Goal: Transaction & Acquisition: Purchase product/service

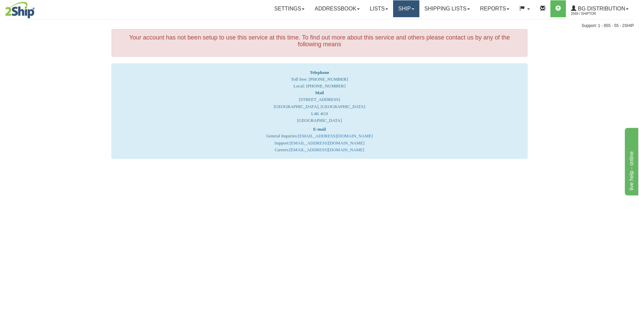
click at [407, 10] on link "Ship" at bounding box center [406, 8] width 26 height 17
click at [391, 23] on span "Ship Screen" at bounding box center [386, 23] width 26 height 5
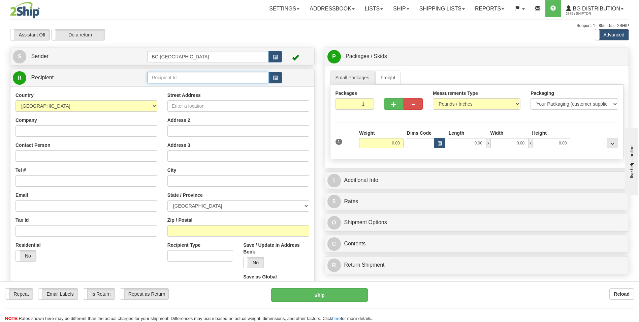
click at [166, 77] on input "text" at bounding box center [207, 77] width 121 height 11
click at [179, 87] on div "BG DISRIBUTION (MON)" at bounding box center [206, 87] width 115 height 7
type input "BG DISRIBUTION (MON)"
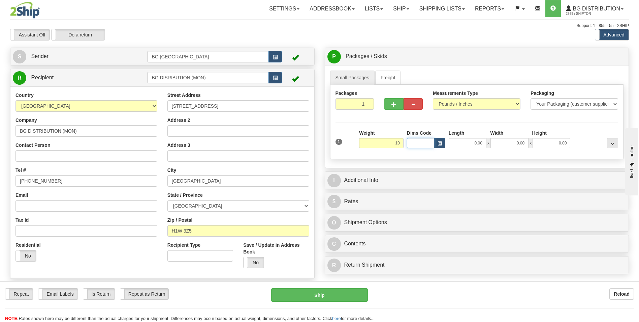
type input "10.00"
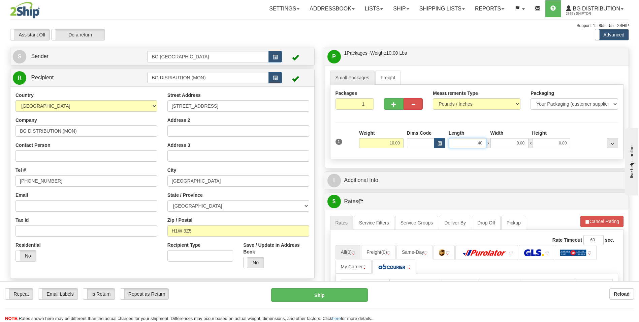
type input "40.00"
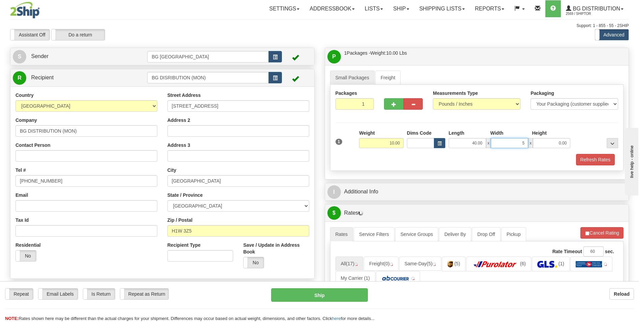
type input "5.00"
type input "2.00"
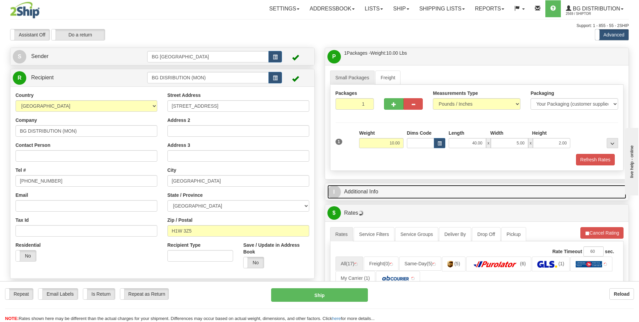
click at [374, 191] on link "I Additional Info" at bounding box center [477, 192] width 299 height 14
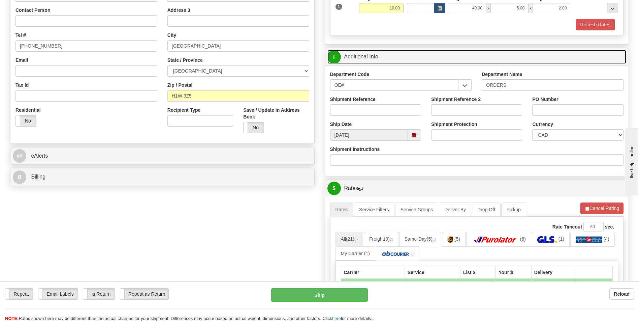
scroll to position [169, 0]
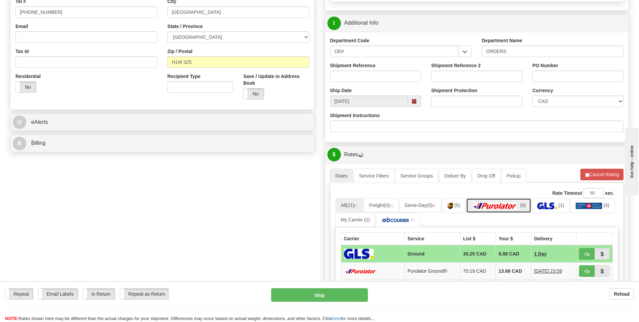
click at [502, 204] on img at bounding box center [495, 205] width 47 height 7
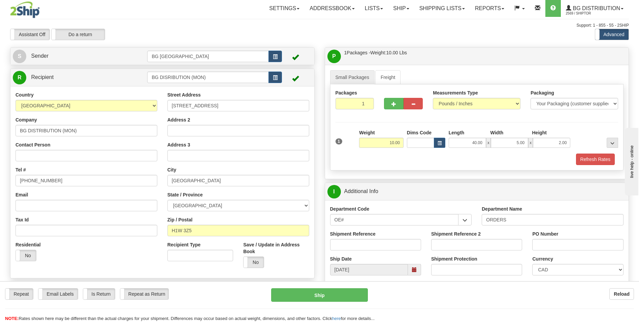
scroll to position [0, 0]
click at [369, 247] on input "Shipment Reference" at bounding box center [375, 244] width 91 height 11
click at [188, 77] on input "BG DISRIBUTION (MON)" at bounding box center [207, 77] width 121 height 11
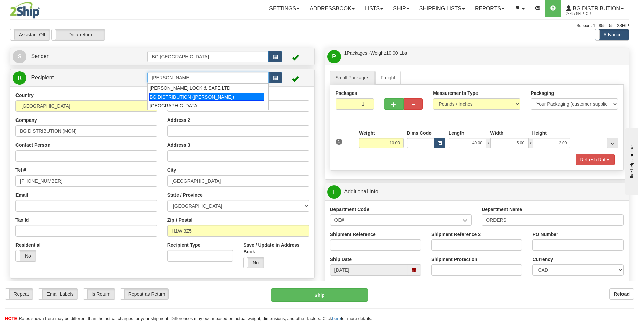
click at [188, 95] on div "BG DISTRIBUTION (OTT)" at bounding box center [206, 96] width 115 height 7
type input "BG DISTRIBUTION (OTT)"
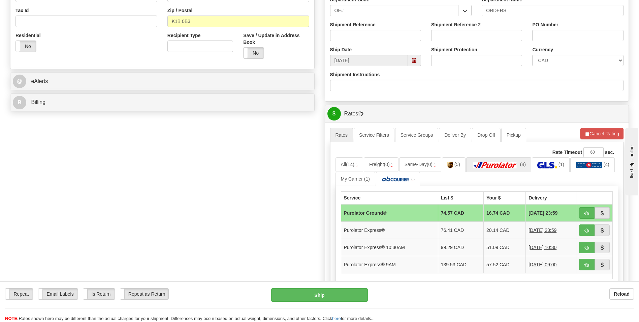
scroll to position [270, 0]
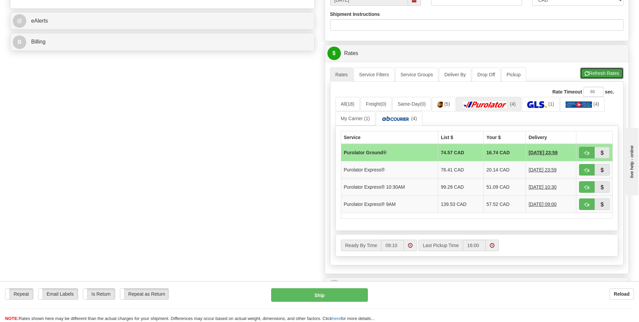
click at [610, 76] on button "Refresh Rates" at bounding box center [601, 72] width 43 height 11
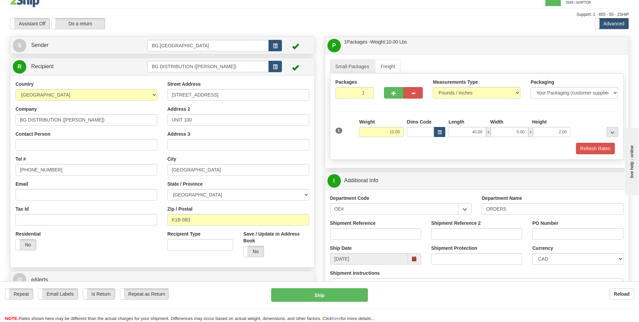
scroll to position [0, 0]
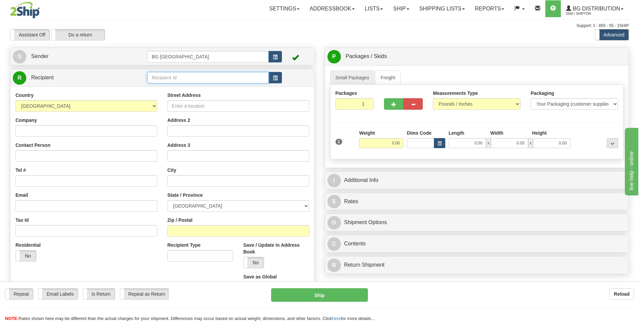
click at [186, 76] on input "text" at bounding box center [207, 77] width 121 height 11
click at [174, 88] on div "60181" at bounding box center [206, 87] width 115 height 7
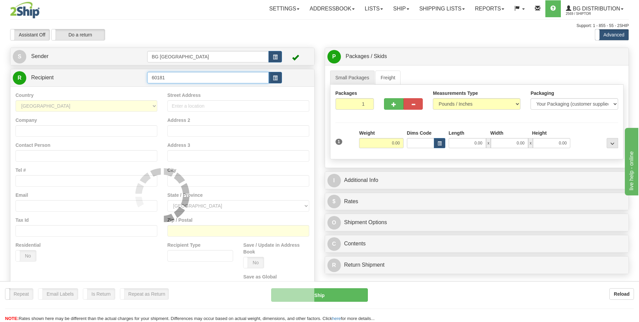
type input "60181"
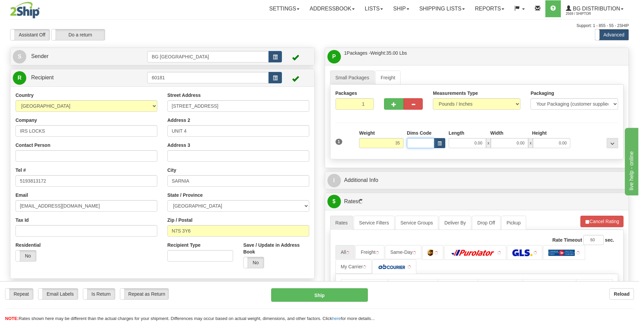
type input "35.00"
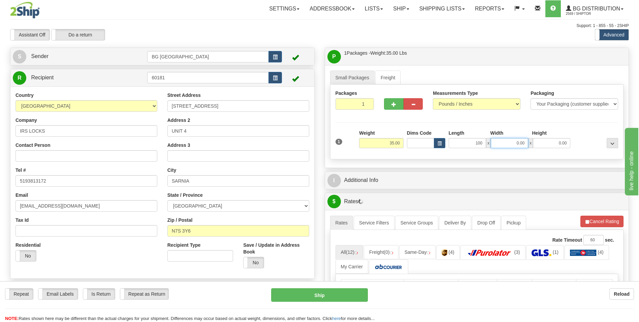
type input "100.00"
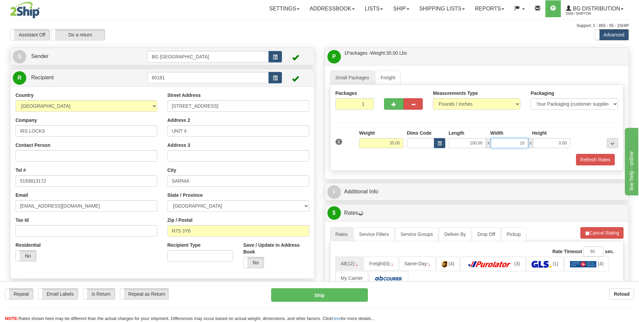
type input "10.00"
type input "2.00"
click at [393, 104] on span "button" at bounding box center [394, 104] width 5 height 4
type input "2"
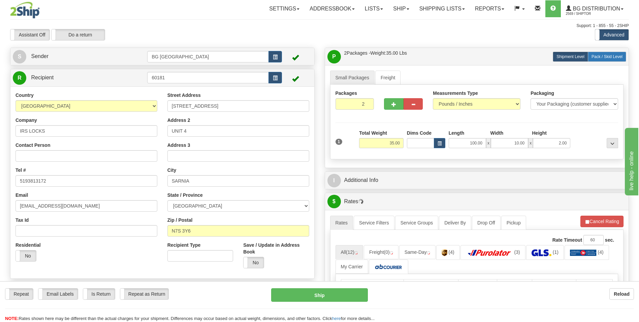
click at [602, 58] on span "Pack / Skid Level" at bounding box center [607, 56] width 31 height 5
radio input "true"
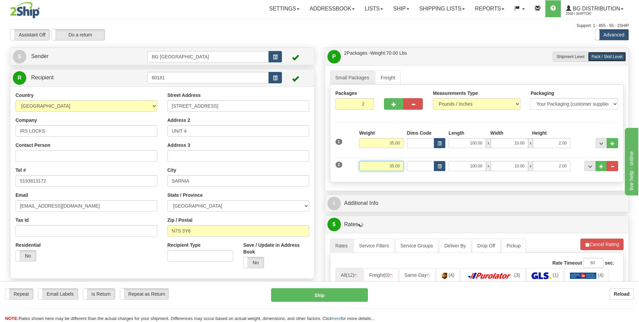
click at [377, 163] on input "35.00" at bounding box center [381, 166] width 44 height 10
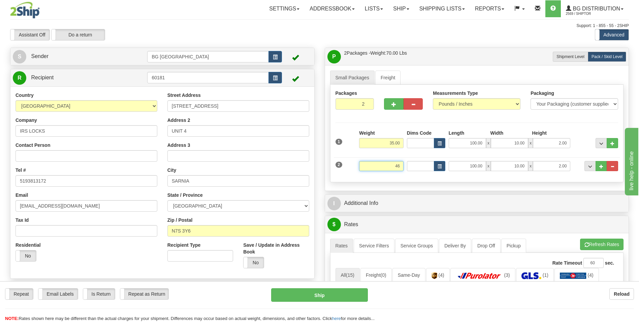
type input "46.00"
type input "15.00"
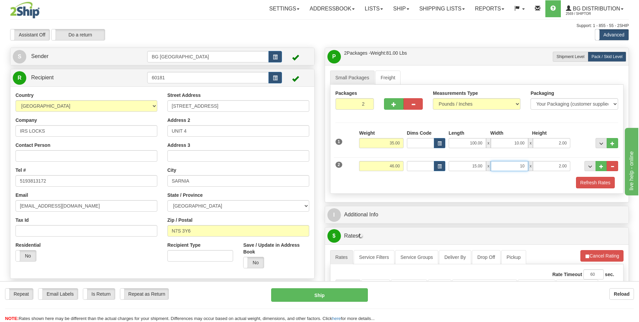
type input "10.00"
click at [600, 170] on button "..." at bounding box center [601, 166] width 11 height 10
type input "3"
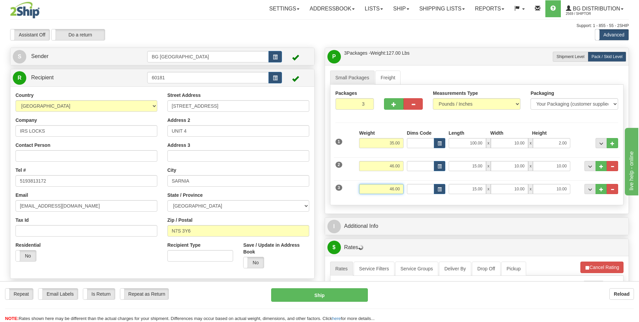
click at [382, 190] on input "46.00" at bounding box center [381, 189] width 44 height 10
type input "5.00"
type input "15.00"
type input "4.00"
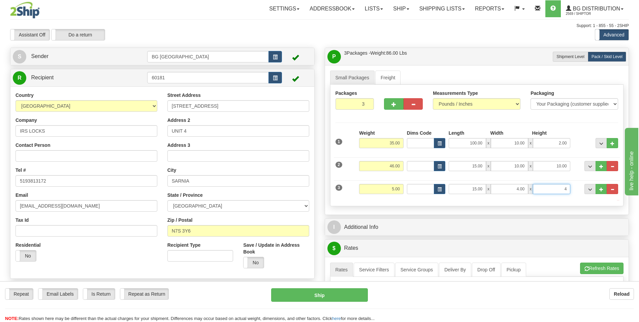
type input "4.00"
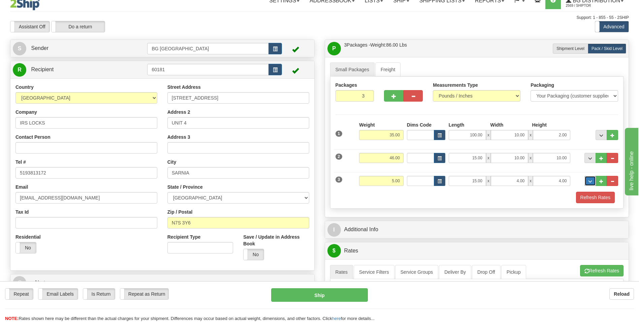
scroll to position [67, 0]
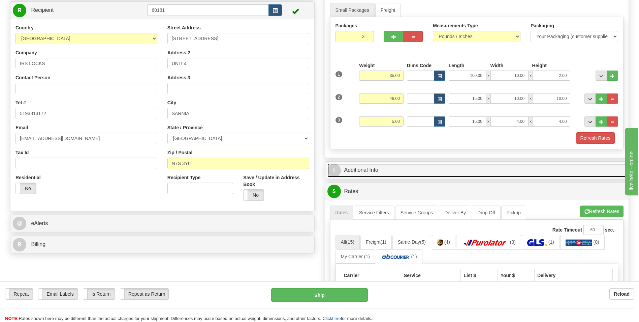
click at [380, 168] on link "I Additional Info" at bounding box center [477, 170] width 299 height 14
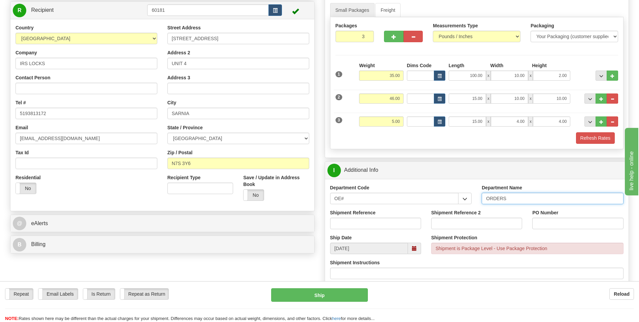
click at [518, 197] on input "ORDERS" at bounding box center [553, 197] width 142 height 11
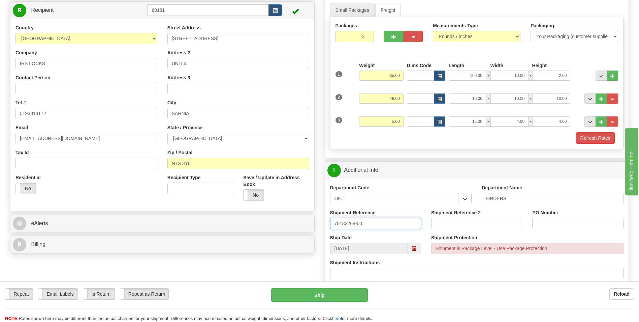
type input "70183268-00"
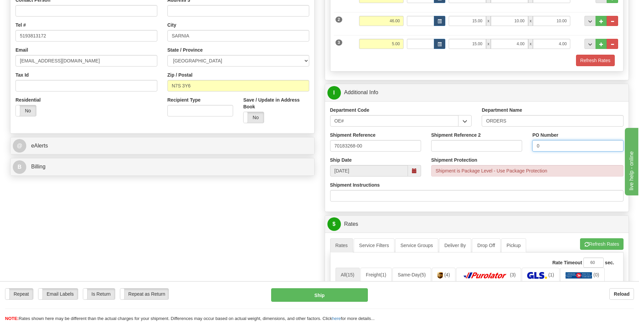
scroll to position [202, 0]
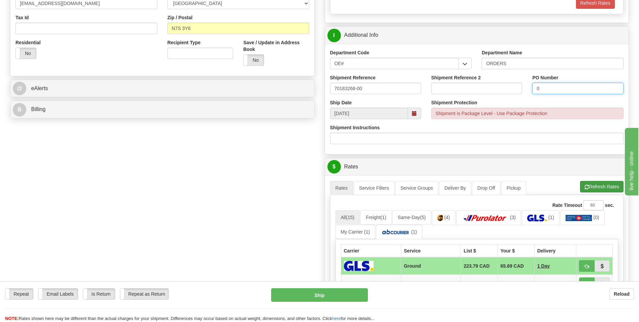
type input "0"
click at [595, 183] on button "Refresh Rates" at bounding box center [601, 186] width 43 height 11
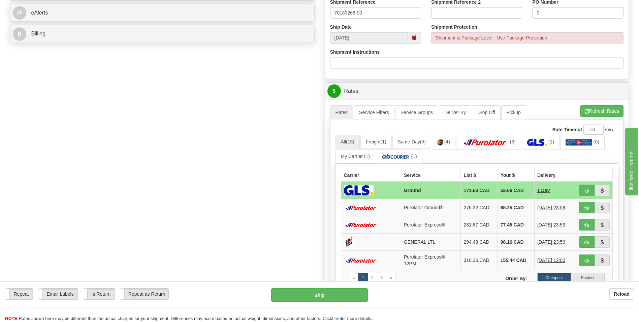
scroll to position [303, 0]
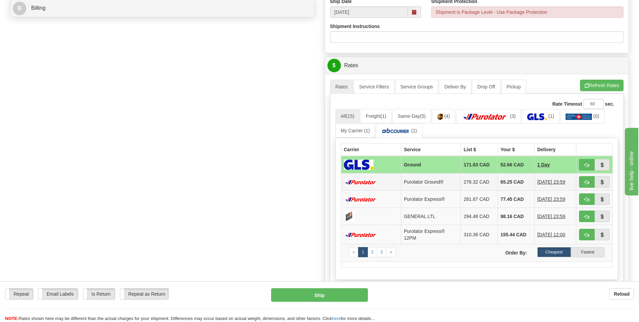
click at [508, 183] on td "65.25 CAD" at bounding box center [516, 181] width 37 height 17
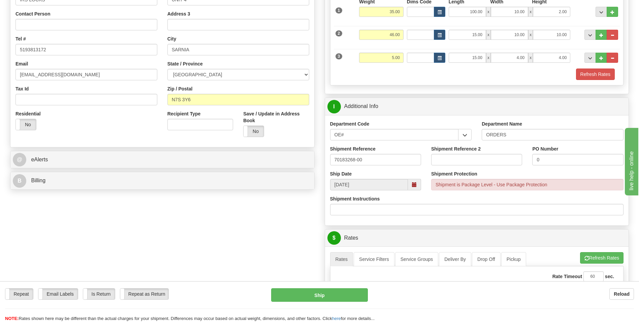
scroll to position [236, 0]
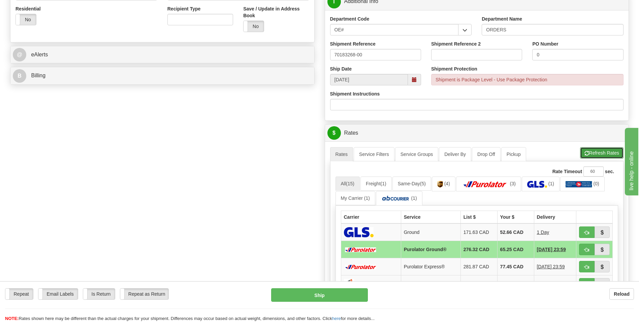
click at [593, 154] on button "Refresh Rates" at bounding box center [601, 152] width 43 height 11
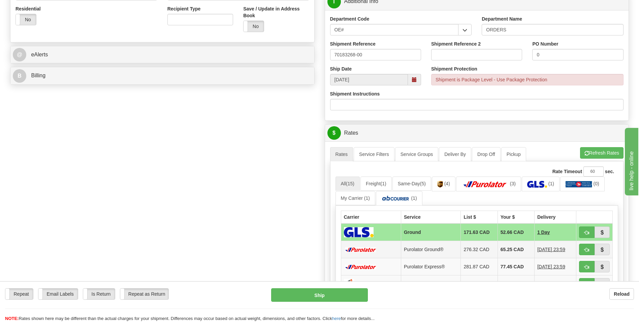
click at [509, 249] on td "65.25 CAD" at bounding box center [516, 249] width 37 height 17
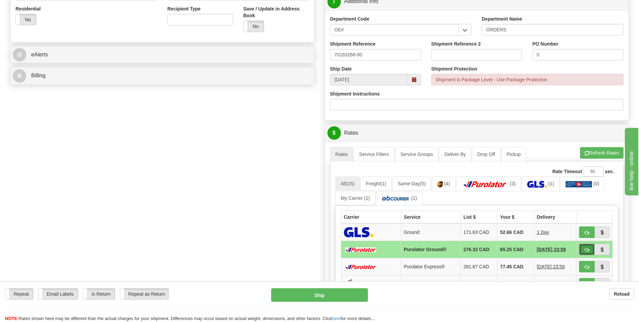
click at [584, 250] on button "button" at bounding box center [587, 248] width 16 height 11
type input "260"
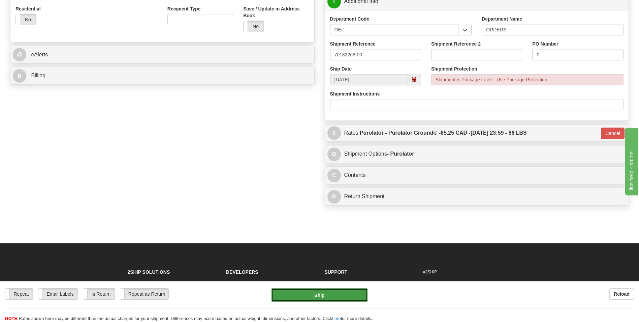
click at [334, 290] on button "Ship" at bounding box center [319, 294] width 96 height 13
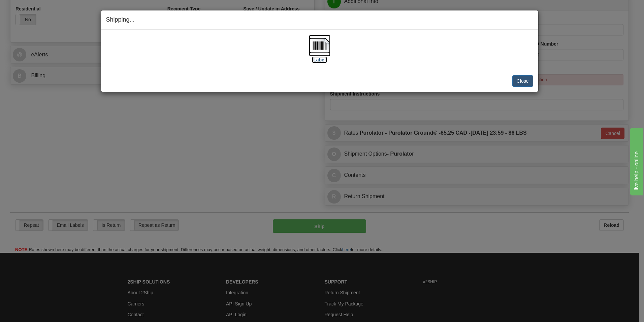
click at [325, 40] on img at bounding box center [320, 46] width 22 height 22
click at [513, 78] on button "Close" at bounding box center [523, 80] width 21 height 11
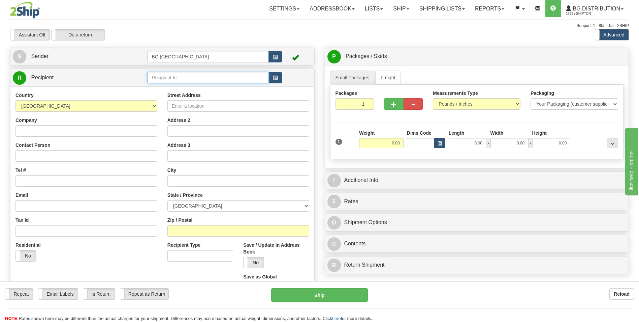
click at [173, 81] on input "text" at bounding box center [207, 77] width 121 height 11
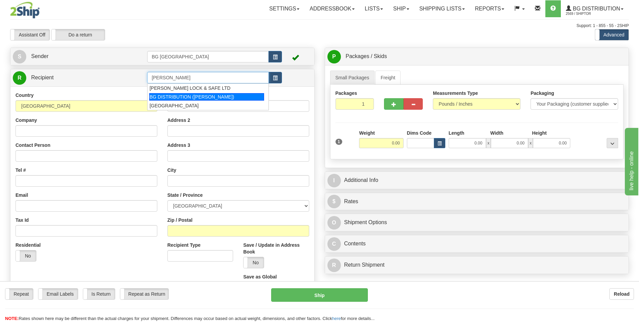
click at [174, 97] on div "BG DISTRIBUTION (OTT)" at bounding box center [206, 96] width 115 height 7
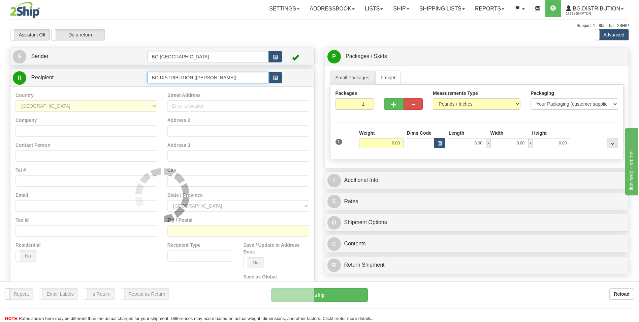
type input "BG DISTRIBUTION (OTT)"
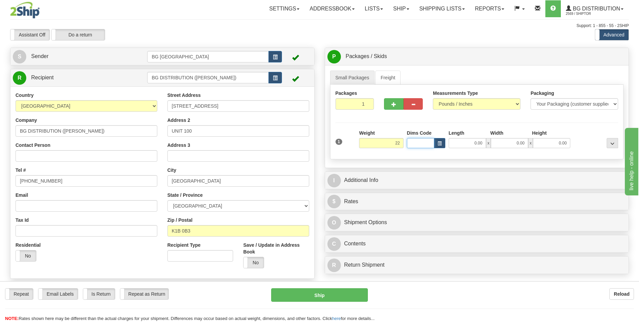
type input "22.00"
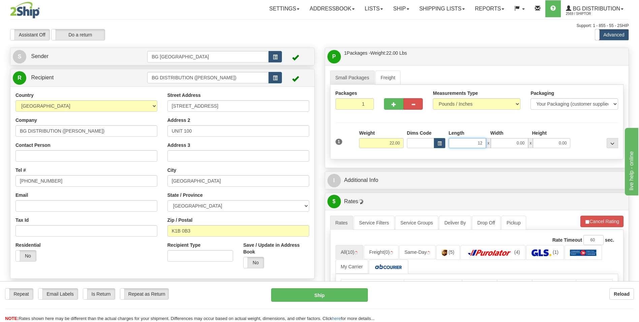
type input "12.00"
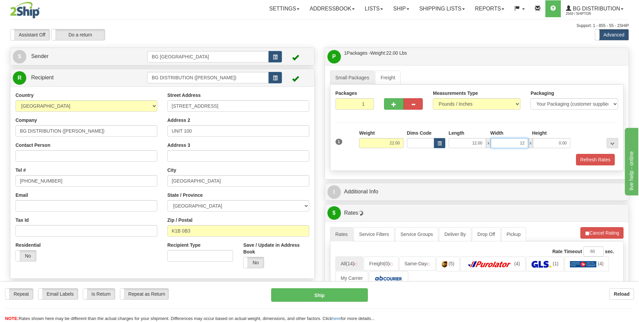
type input "12.00"
click at [391, 100] on button "button" at bounding box center [393, 103] width 19 height 11
type input "2"
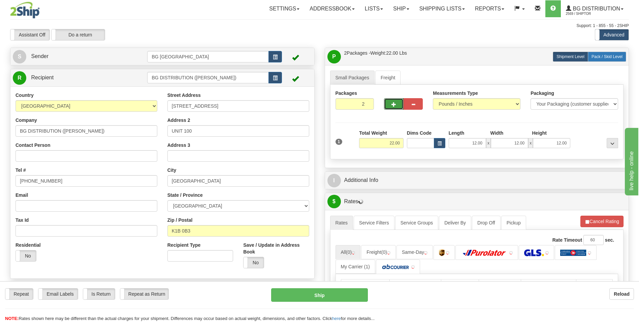
click at [597, 55] on span "Pack / Skid Level" at bounding box center [607, 56] width 31 height 5
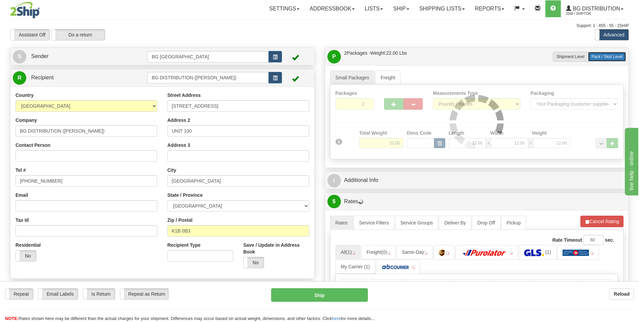
radio input "true"
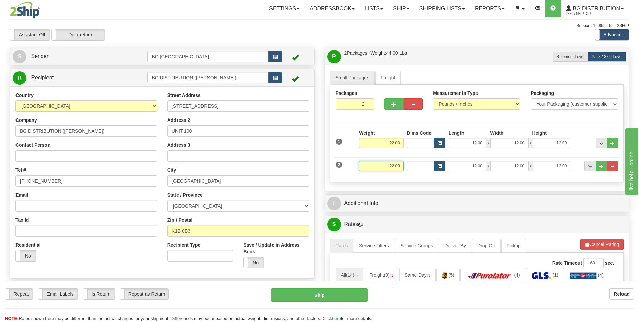
click at [373, 169] on input "22.00" at bounding box center [381, 166] width 44 height 10
type input "18.00"
type input "17.00"
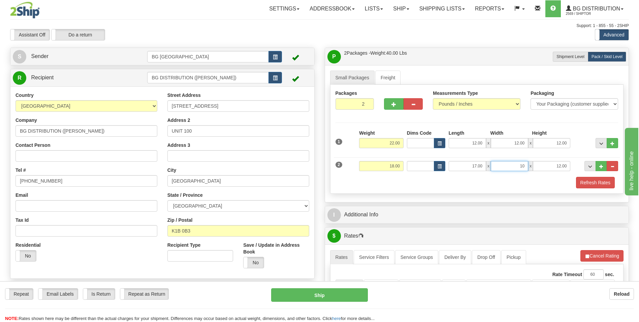
type input "10.00"
type input "7.00"
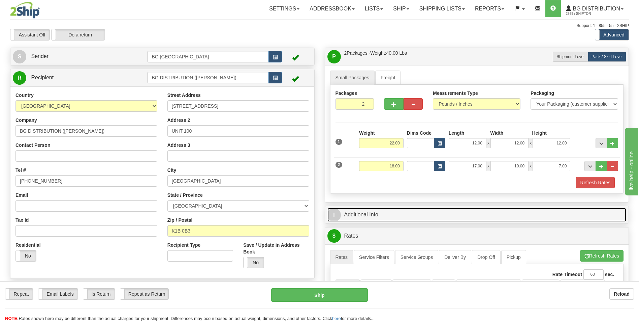
click at [380, 209] on link "I Additional Info" at bounding box center [477, 215] width 299 height 14
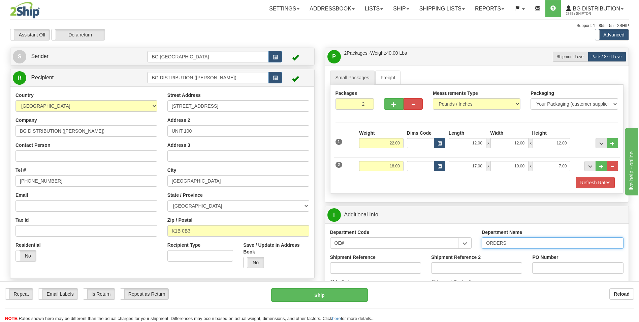
click at [521, 243] on input "ORDERS" at bounding box center [553, 242] width 142 height 11
type input "7"
type input "165165-00"
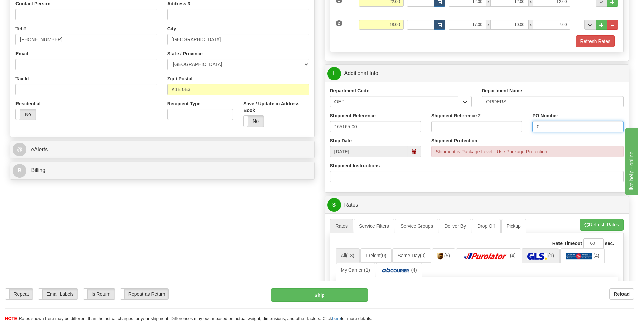
scroll to position [169, 0]
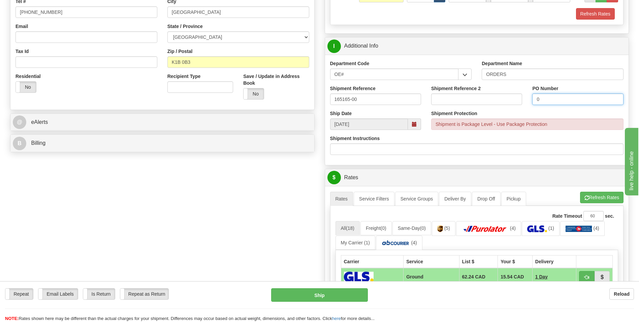
type input "0"
click at [599, 198] on button "Refresh Rates" at bounding box center [601, 196] width 43 height 11
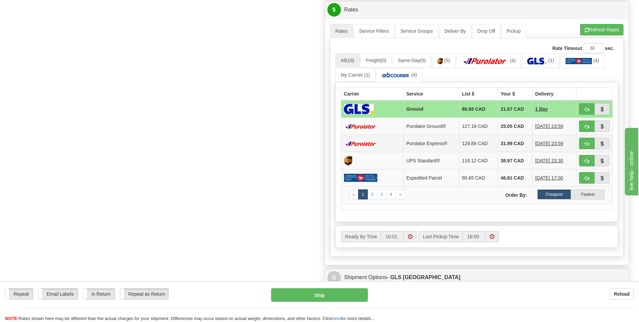
scroll to position [337, 0]
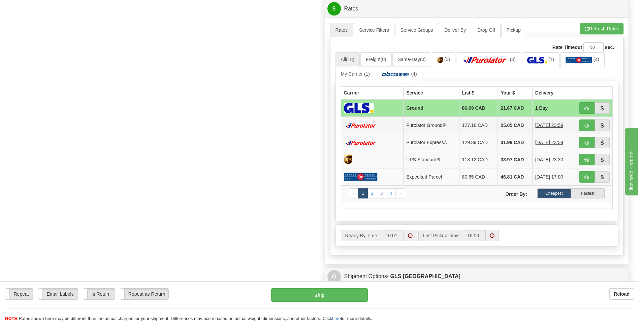
click at [508, 123] on td "25.05 CAD" at bounding box center [515, 125] width 35 height 17
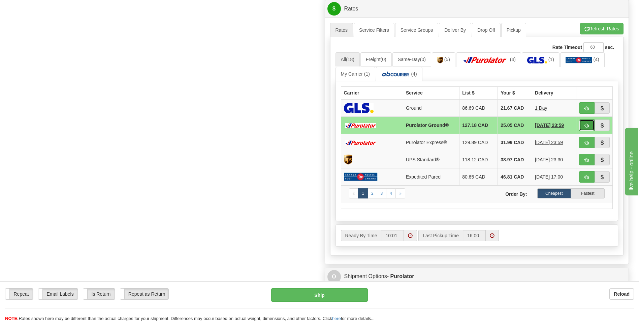
click at [580, 123] on button "button" at bounding box center [587, 124] width 16 height 11
type input "260"
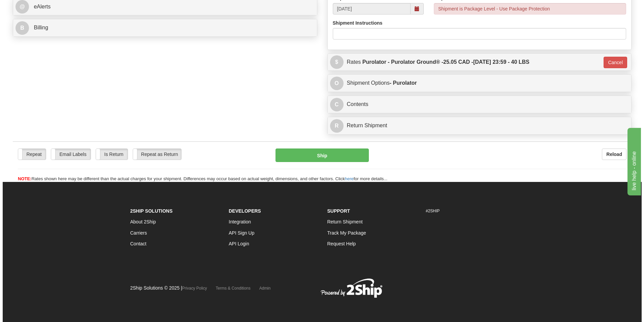
scroll to position [82, 0]
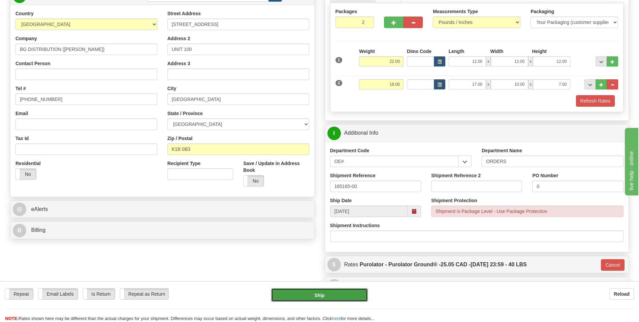
click at [317, 293] on button "Ship" at bounding box center [319, 294] width 96 height 13
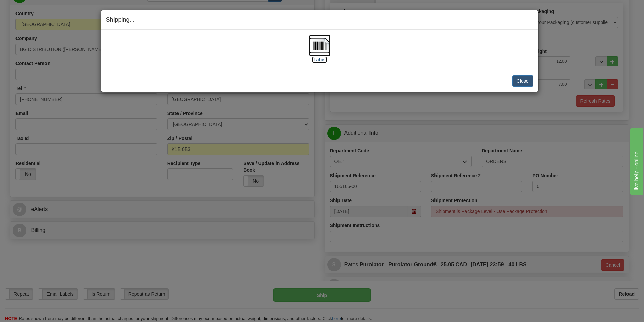
click at [323, 44] on img at bounding box center [320, 46] width 22 height 22
click at [326, 49] on img at bounding box center [320, 46] width 22 height 22
click at [518, 79] on button "Close" at bounding box center [523, 80] width 21 height 11
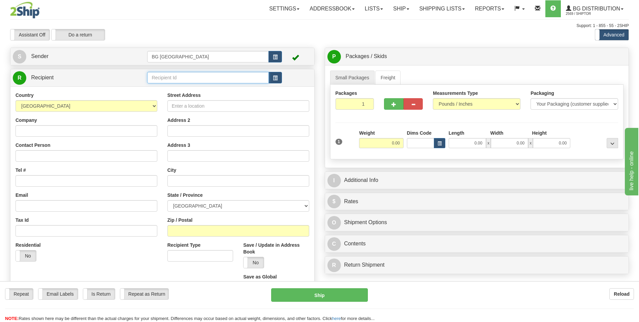
click at [165, 78] on input "text" at bounding box center [207, 77] width 121 height 11
click at [165, 84] on li "60751" at bounding box center [208, 88] width 121 height 9
type input "60751"
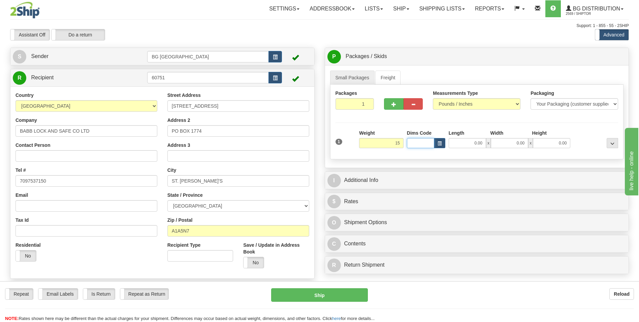
type input "15.00"
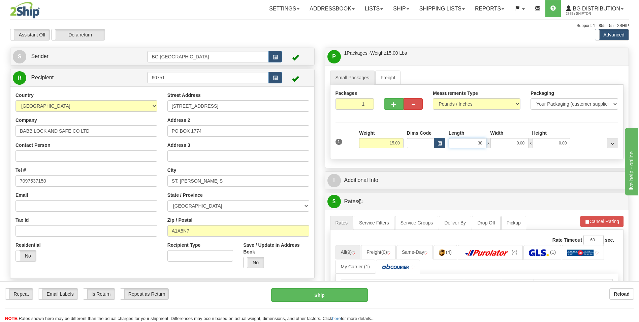
type input "38.00"
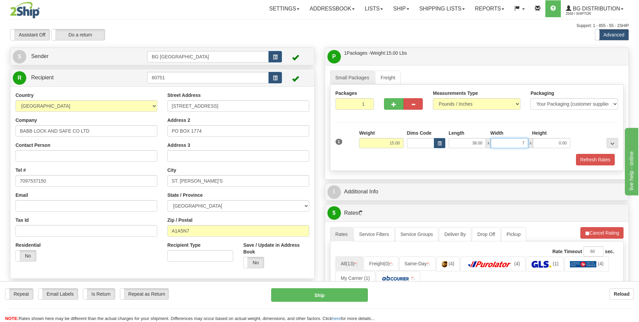
type input "7.00"
type input "6.00"
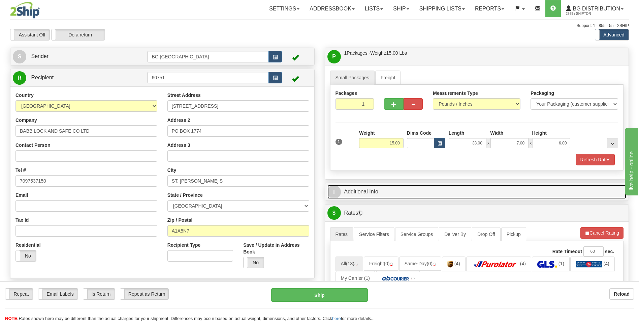
click at [374, 191] on link "I Additional Info" at bounding box center [477, 192] width 299 height 14
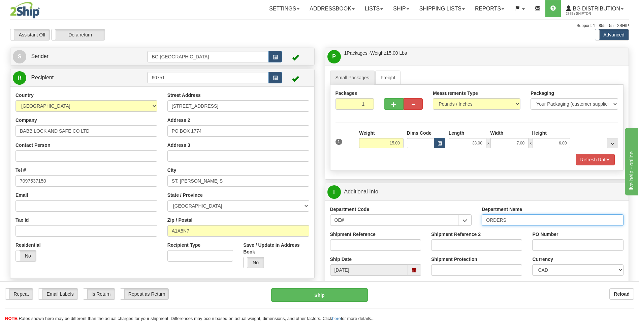
click at [503, 218] on input "ORDERS" at bounding box center [553, 219] width 142 height 11
click at [509, 217] on input "ORDERS" at bounding box center [553, 219] width 142 height 11
type input "70183292-00"
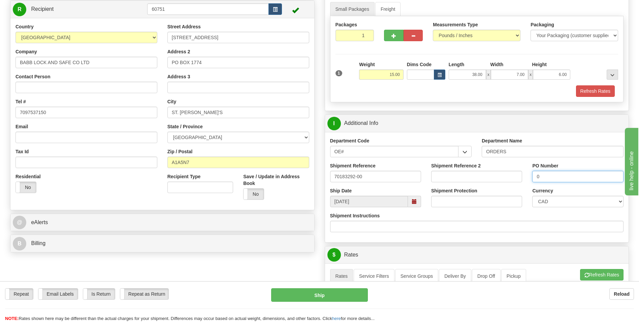
scroll to position [135, 0]
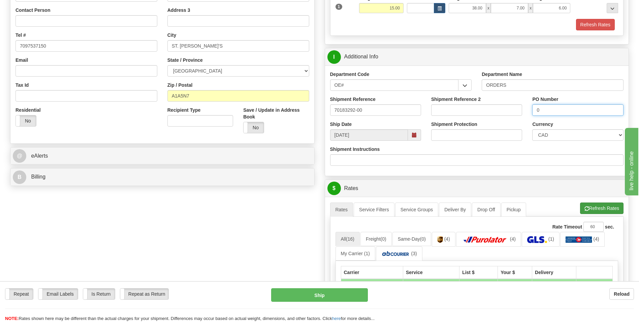
type input "0"
click at [593, 208] on button "Refresh Rates" at bounding box center [601, 207] width 43 height 11
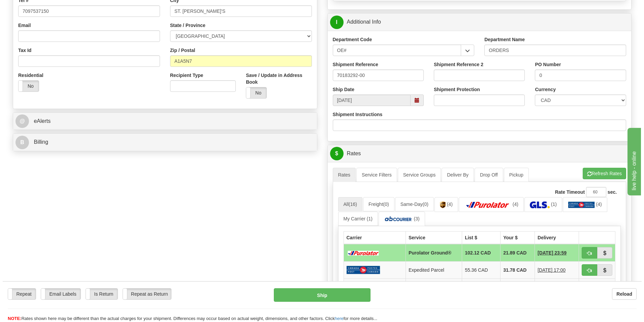
scroll to position [202, 0]
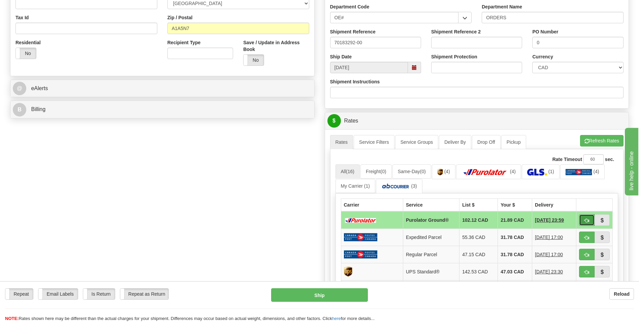
click at [586, 219] on span "button" at bounding box center [587, 220] width 5 height 4
type input "260"
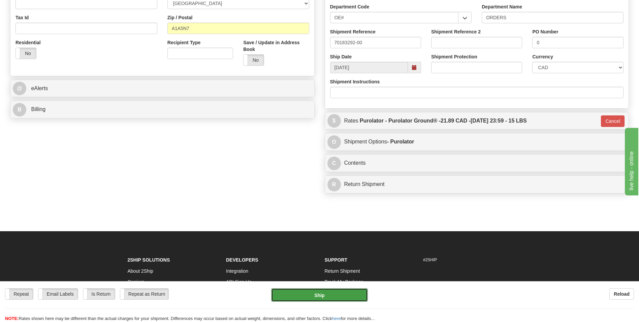
click at [334, 291] on button "Ship" at bounding box center [319, 294] width 96 height 13
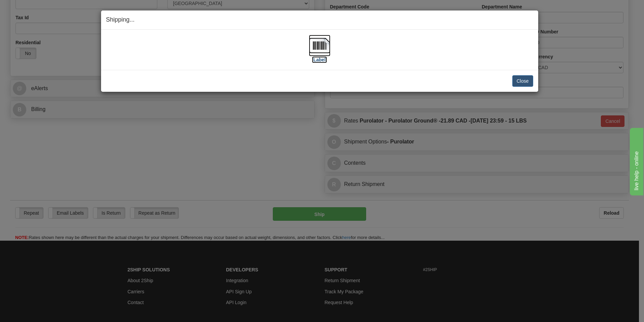
click at [320, 42] on img at bounding box center [320, 46] width 22 height 22
click at [521, 83] on button "Close" at bounding box center [523, 80] width 21 height 11
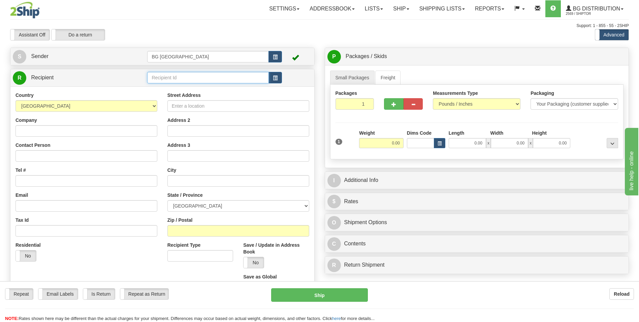
click at [181, 72] on input "text" at bounding box center [207, 77] width 121 height 11
click at [168, 84] on div "60209" at bounding box center [206, 87] width 115 height 7
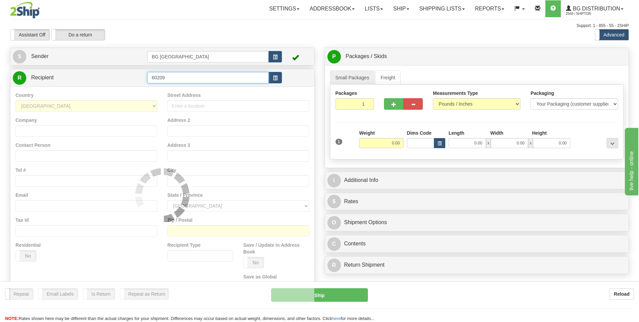
type input "60209"
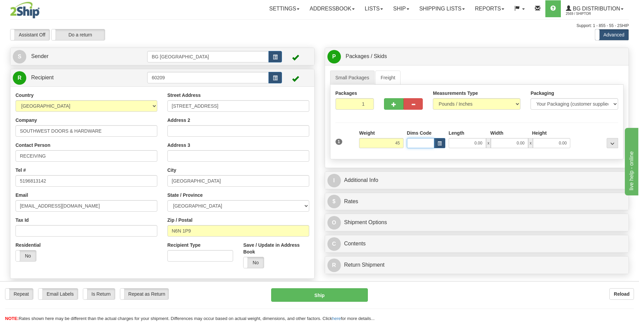
type input "45.00"
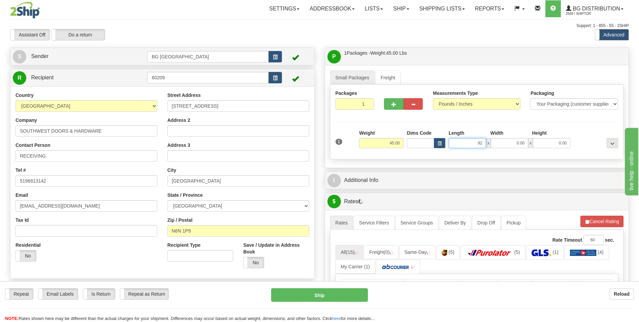
type input "92.00"
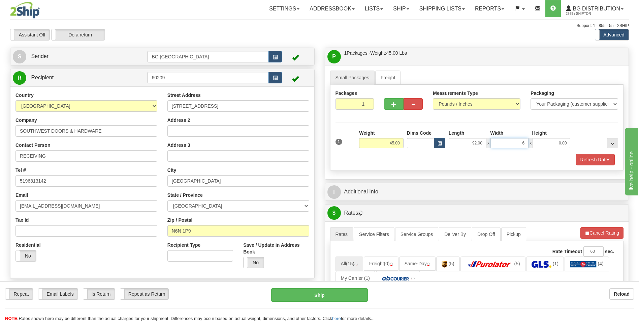
type input "6.00"
type input "4.00"
click at [394, 104] on span "button" at bounding box center [394, 104] width 5 height 4
type input "2"
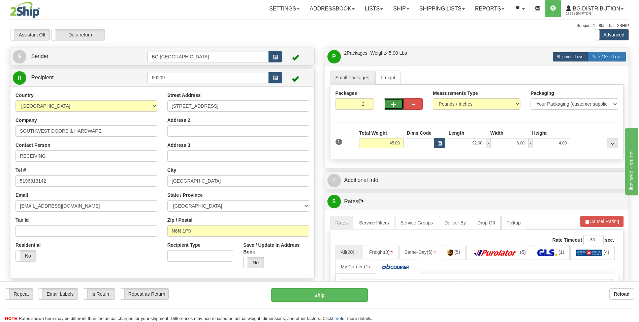
click at [608, 59] on span "Pack / Skid Level" at bounding box center [607, 56] width 31 height 5
radio input "true"
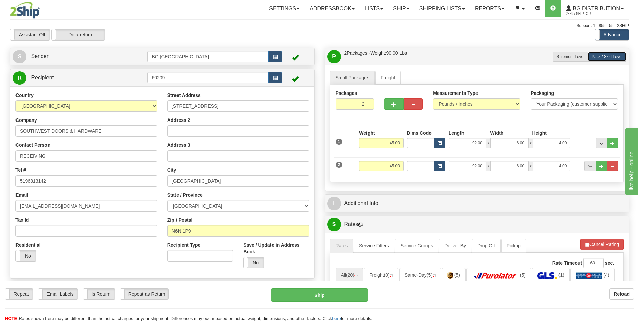
click at [386, 171] on div "Weight 45.00" at bounding box center [382, 168] width 48 height 15
click at [386, 169] on input "45.00" at bounding box center [381, 166] width 44 height 10
click at [386, 169] on input "3.00" at bounding box center [381, 166] width 44 height 10
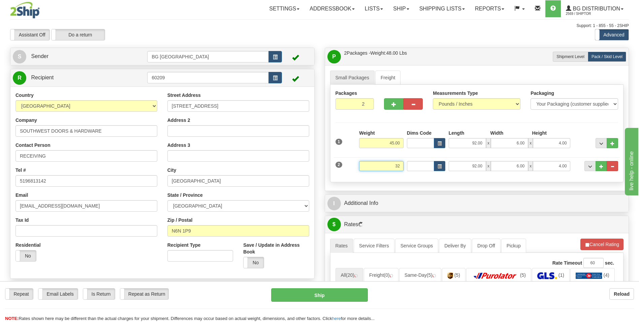
type input "32.00"
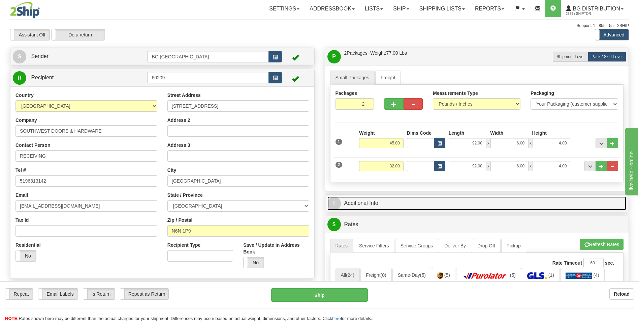
click at [380, 202] on link "I Additional Info" at bounding box center [477, 203] width 299 height 14
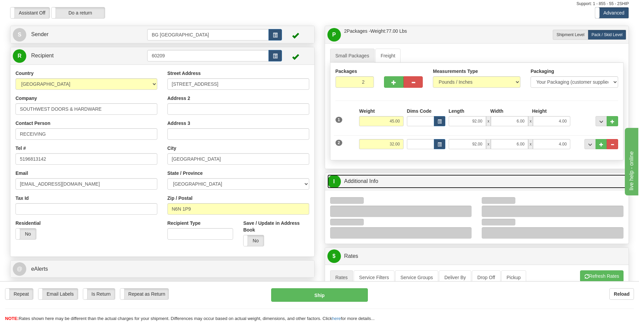
scroll to position [34, 0]
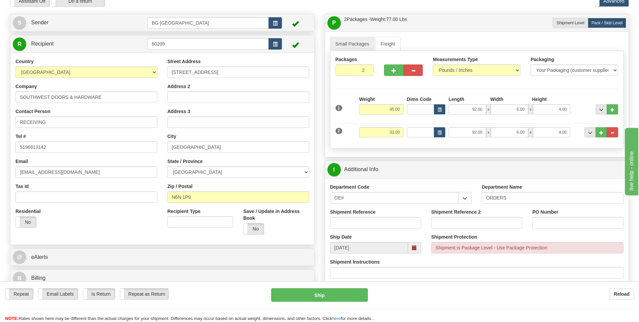
click at [370, 216] on div "Shipment Reference" at bounding box center [375, 218] width 91 height 20
click at [369, 219] on input "Shipment Reference" at bounding box center [375, 222] width 91 height 11
type input "70183300-00"
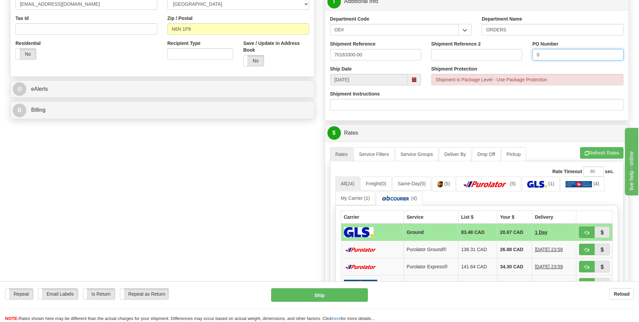
scroll to position [202, 0]
type input "0"
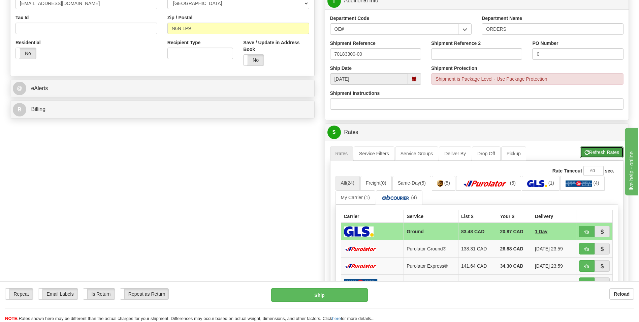
click at [587, 152] on span "button" at bounding box center [587, 152] width 5 height 4
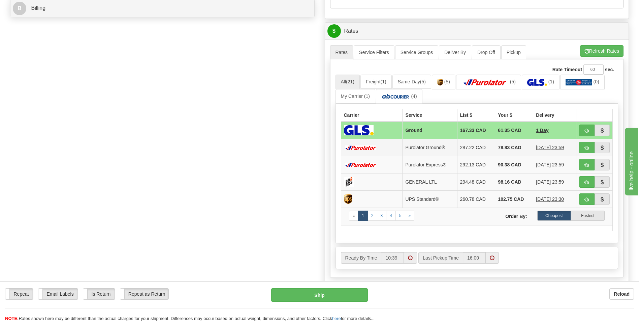
click at [495, 147] on td "78.83 CAD" at bounding box center [514, 147] width 38 height 17
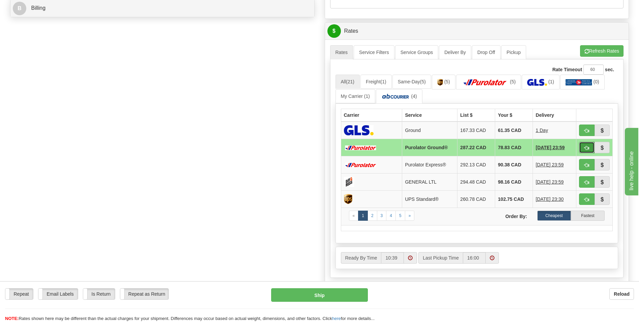
click at [583, 149] on button "button" at bounding box center [587, 147] width 16 height 11
type input "260"
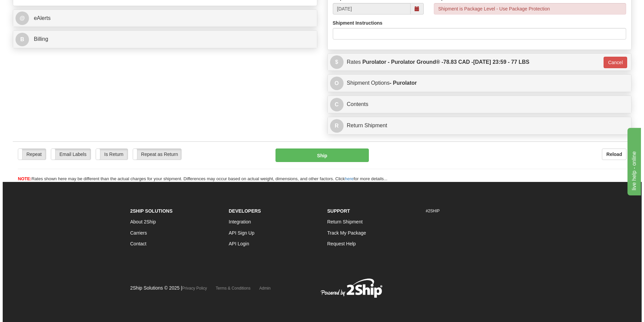
scroll to position [272, 0]
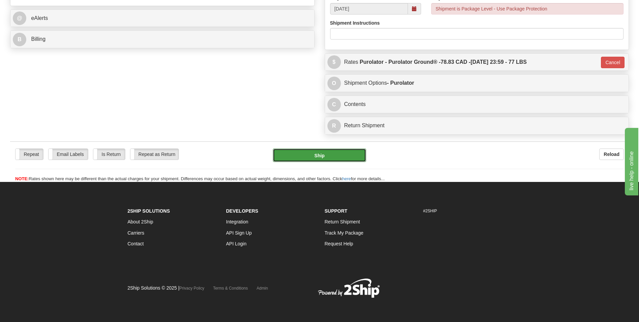
click at [316, 154] on button "Ship" at bounding box center [319, 154] width 93 height 13
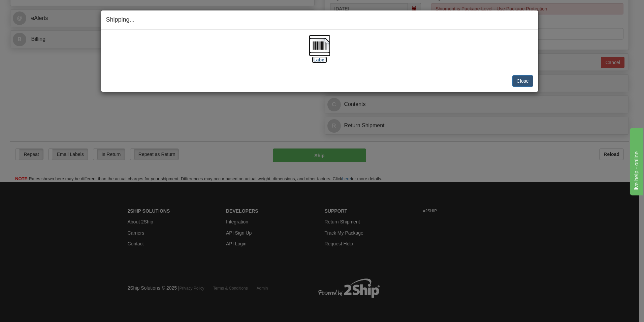
click at [326, 46] on img at bounding box center [320, 46] width 22 height 22
click at [514, 82] on button "Close" at bounding box center [523, 80] width 21 height 11
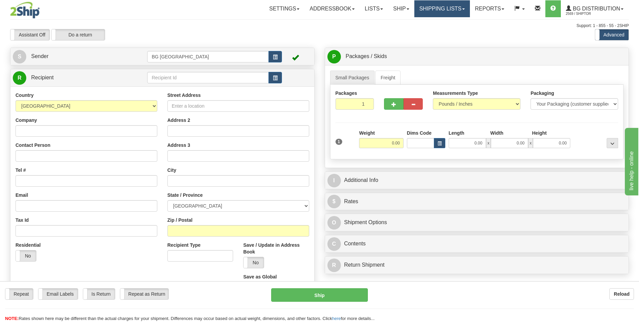
click at [423, 12] on link "Shipping lists" at bounding box center [443, 8] width 56 height 17
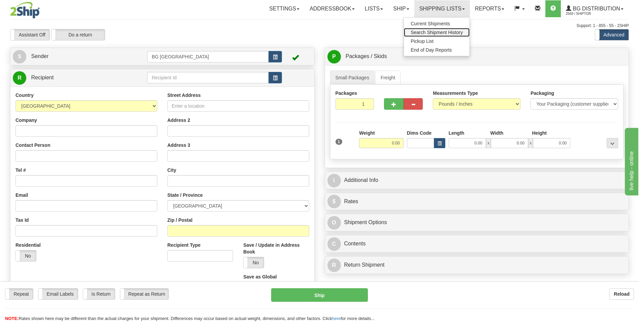
click at [428, 30] on span "Search Shipment History" at bounding box center [437, 32] width 52 height 5
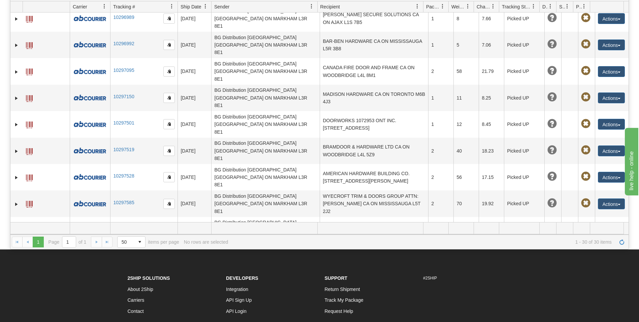
scroll to position [101, 0]
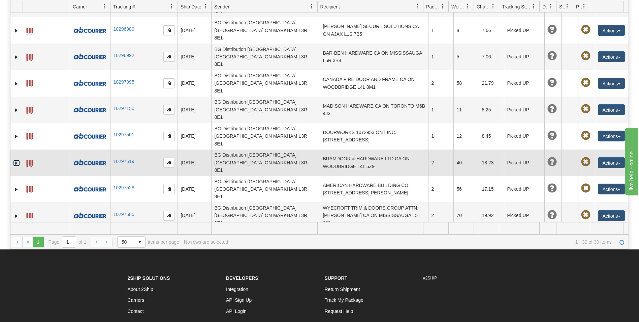
click at [17, 159] on link "Expand" at bounding box center [16, 162] width 7 height 7
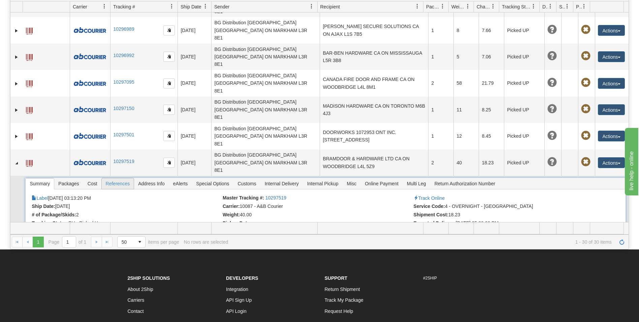
click at [126, 178] on span "References" at bounding box center [118, 183] width 32 height 11
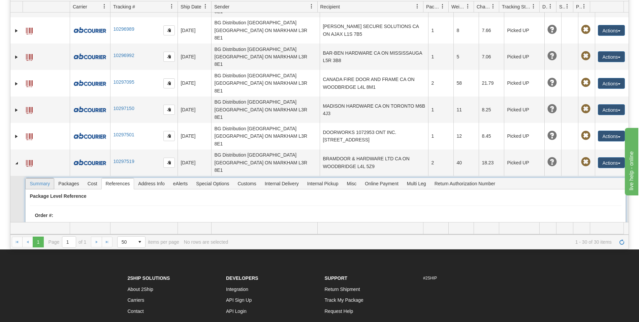
click at [35, 178] on span "Summary" at bounding box center [40, 183] width 28 height 11
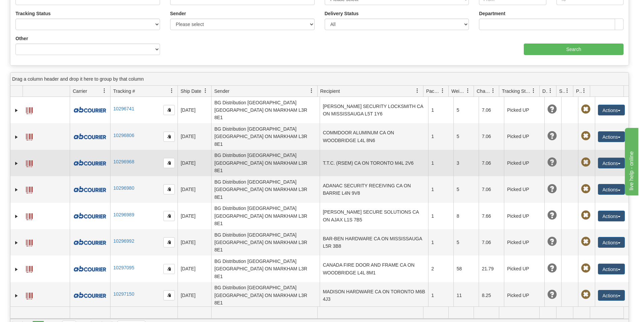
scroll to position [0, 0]
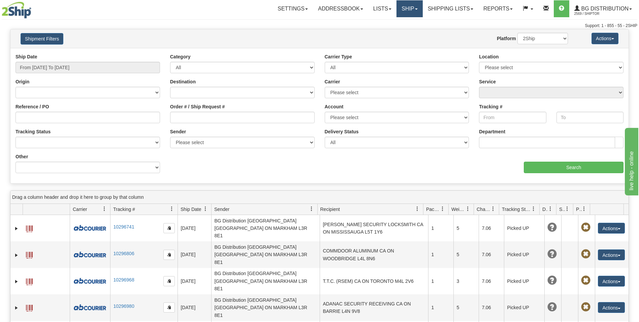
click at [404, 8] on link "Ship" at bounding box center [410, 8] width 26 height 17
click at [392, 22] on span "Ship Screen" at bounding box center [389, 23] width 26 height 5
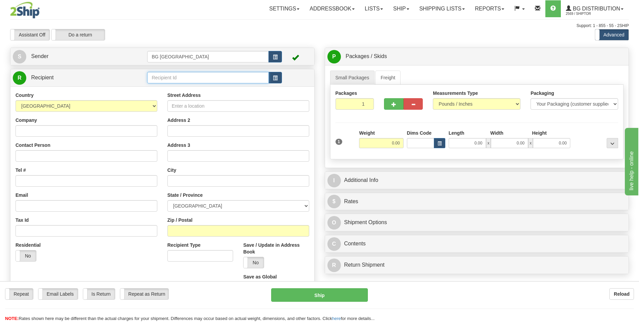
click at [190, 75] on input "text" at bounding box center [207, 77] width 121 height 11
click at [170, 86] on div "60544" at bounding box center [206, 87] width 115 height 7
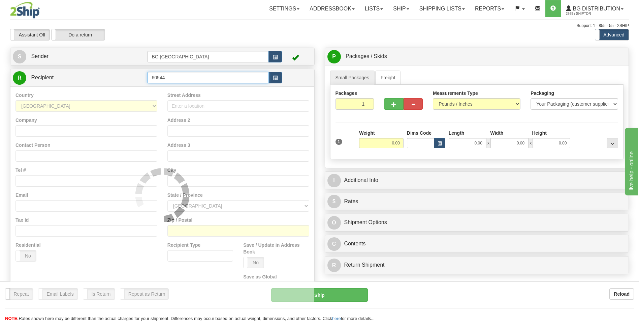
type input "60544"
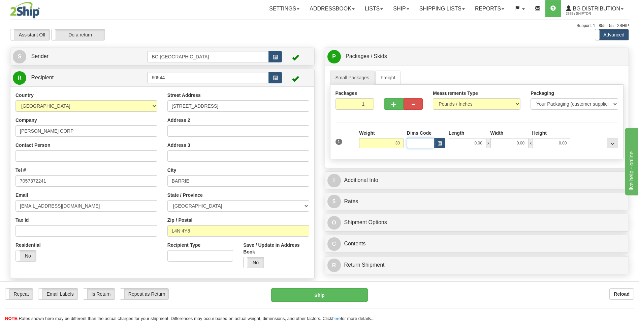
type input "30.00"
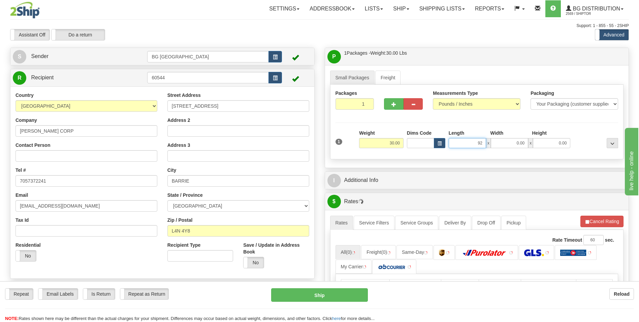
type input "92.00"
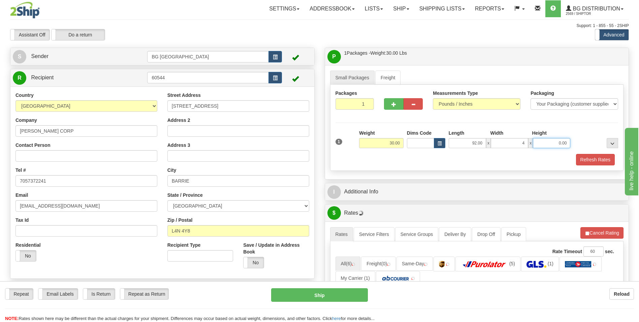
type input "4.00"
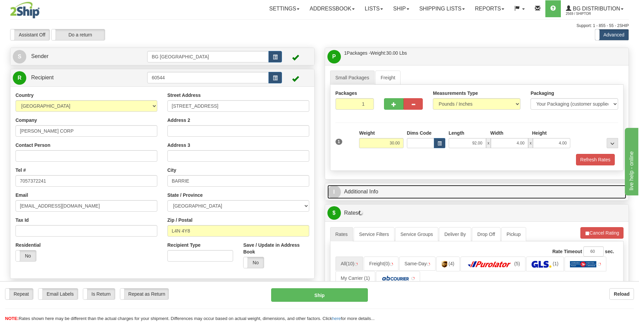
click at [380, 192] on link "I Additional Info" at bounding box center [477, 192] width 299 height 14
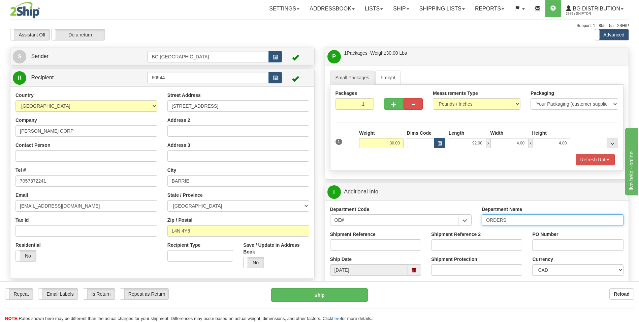
click at [513, 222] on input "ORDERS" at bounding box center [553, 219] width 142 height 11
type input "70183284-00"
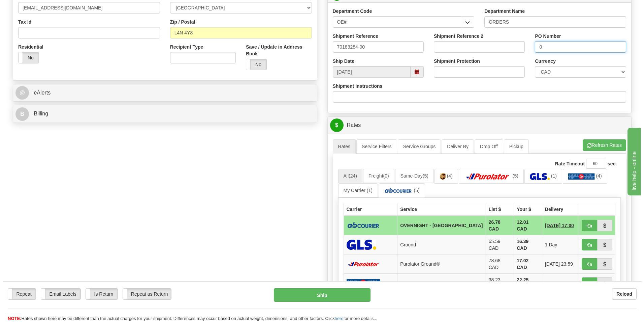
scroll to position [202, 0]
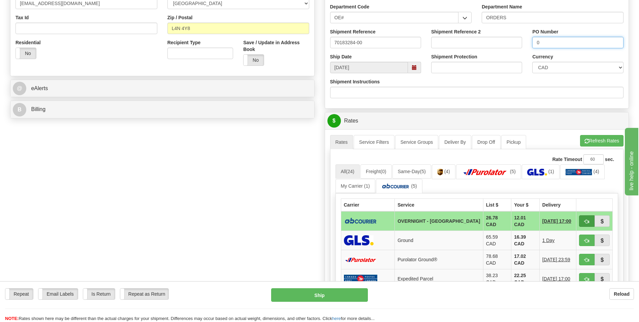
type input "0"
click at [584, 218] on button "button" at bounding box center [587, 220] width 16 height 11
type input "4"
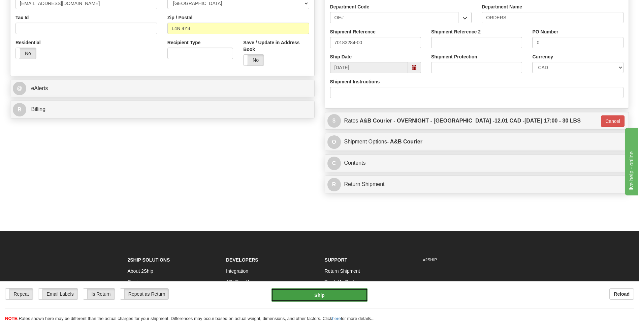
click at [356, 295] on button "Ship" at bounding box center [319, 294] width 96 height 13
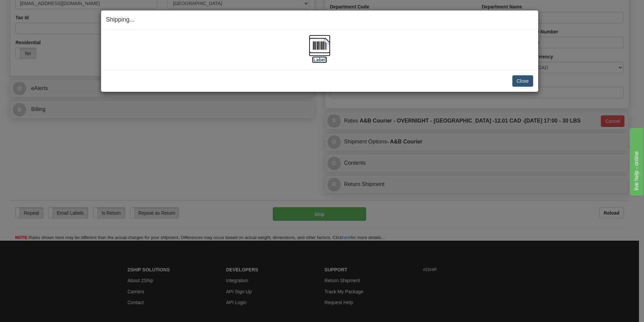
click at [326, 44] on img at bounding box center [320, 46] width 22 height 22
click at [521, 78] on button "Close" at bounding box center [523, 80] width 21 height 11
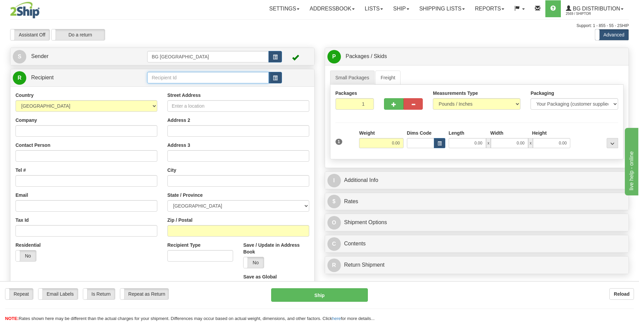
click at [158, 75] on input "text" at bounding box center [207, 77] width 121 height 11
click at [158, 78] on input "6090" at bounding box center [207, 77] width 121 height 11
click at [156, 78] on input "6090" at bounding box center [207, 77] width 121 height 11
click at [155, 86] on div "60090" at bounding box center [206, 87] width 115 height 7
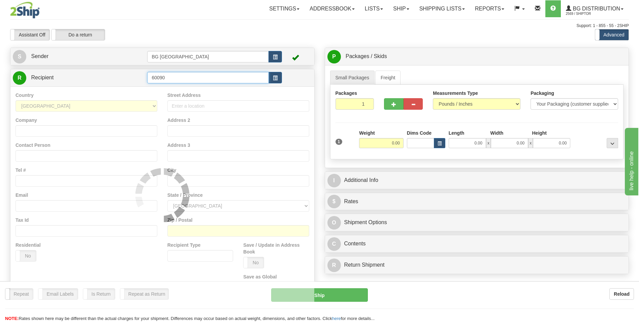
type input "60090"
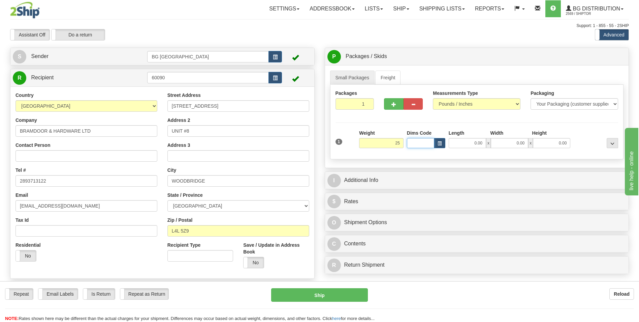
type input "25.00"
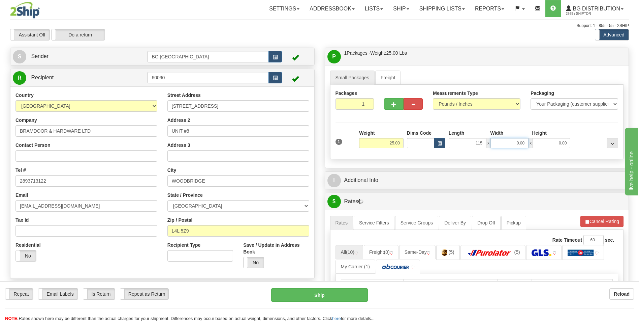
type input "115.00"
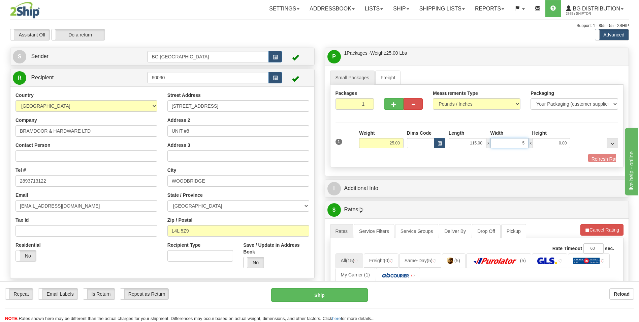
type input "5.00"
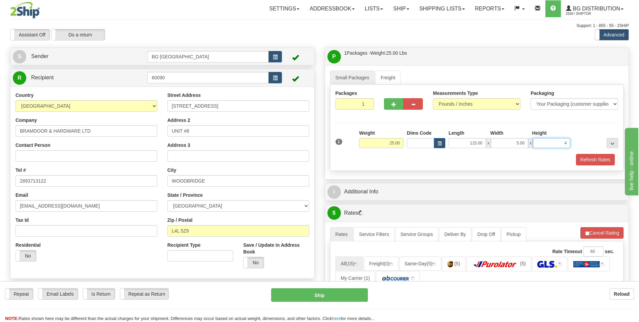
type input "4.00"
click at [389, 100] on button "button" at bounding box center [393, 103] width 19 height 11
type input "2"
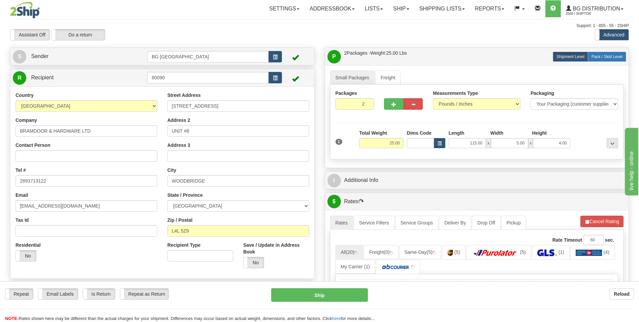
click at [613, 58] on span "Pack / Skid Level" at bounding box center [607, 56] width 31 height 5
radio input "true"
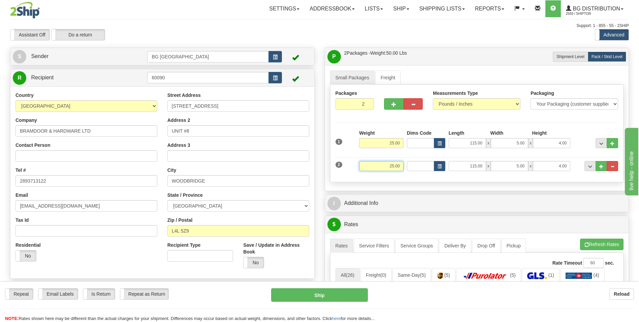
click at [386, 170] on input "25.00" at bounding box center [381, 166] width 44 height 10
type input "5.00"
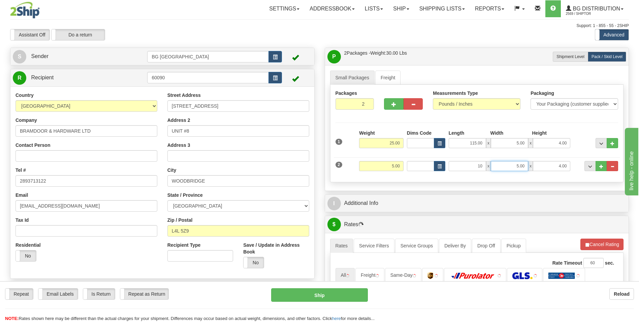
type input "10.00"
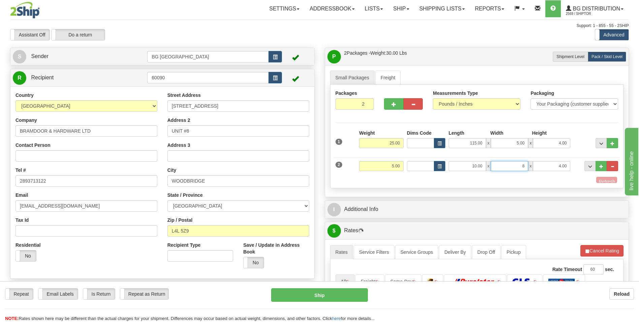
type input "8.00"
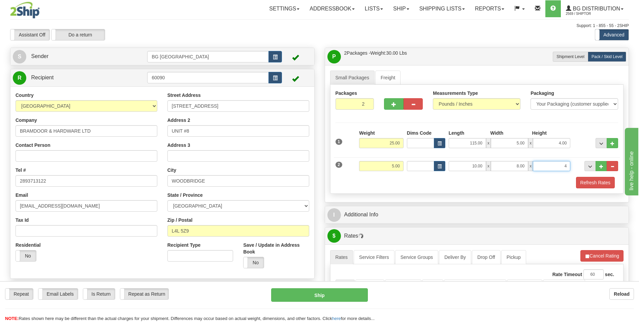
type input "4.00"
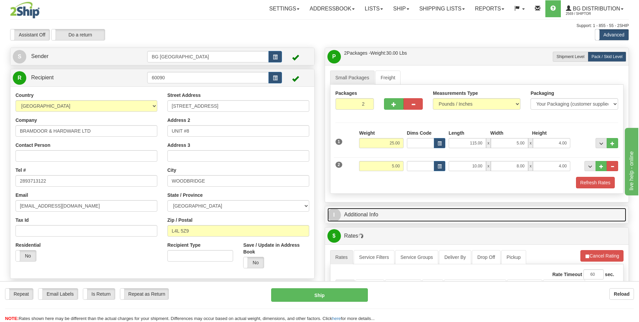
click at [386, 213] on link "I Additional Info" at bounding box center [477, 215] width 299 height 14
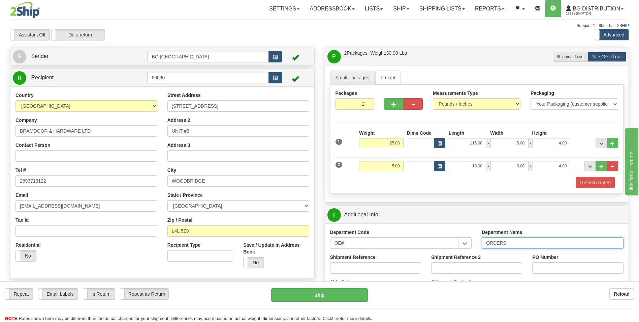
click at [516, 244] on input "ORDERS" at bounding box center [553, 242] width 142 height 11
type input "70180411-00"
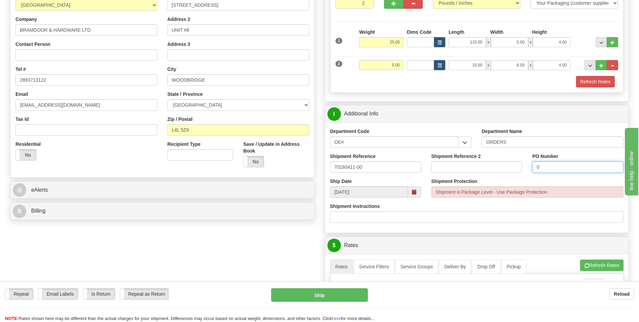
scroll to position [101, 0]
type input "0"
click at [593, 262] on button "Refresh Rates" at bounding box center [601, 264] width 43 height 11
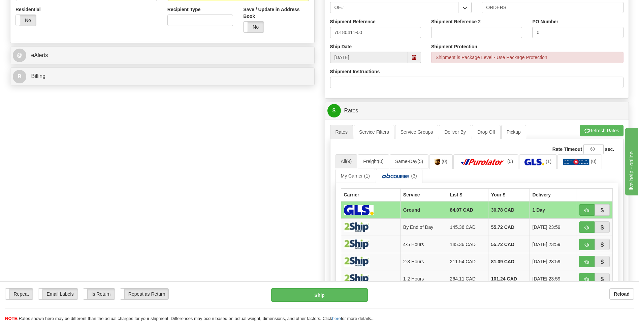
scroll to position [236, 0]
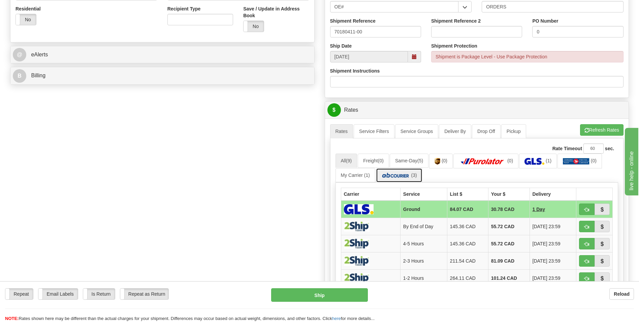
click at [402, 173] on img at bounding box center [396, 175] width 29 height 7
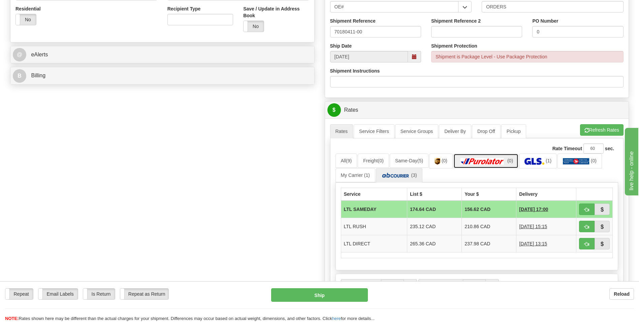
click at [474, 159] on img at bounding box center [482, 161] width 47 height 7
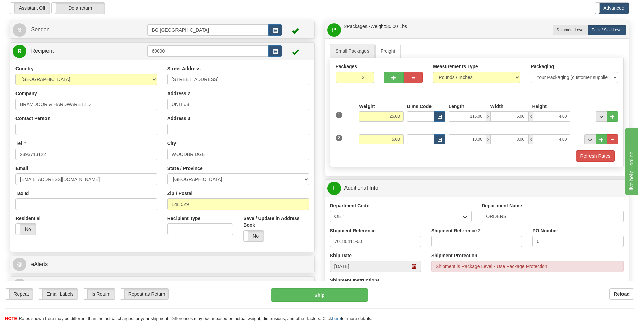
scroll to position [0, 0]
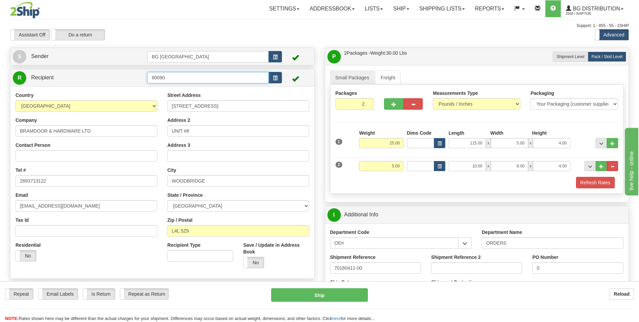
click at [206, 72] on input "60090" at bounding box center [207, 77] width 121 height 11
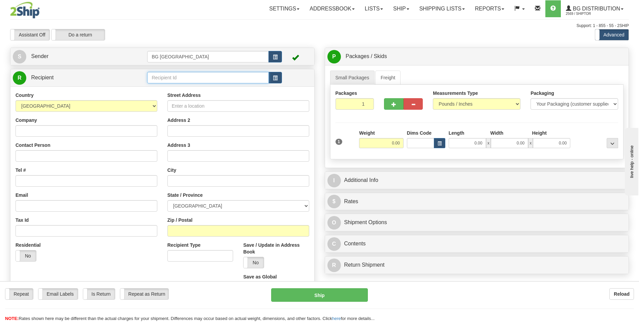
click at [167, 73] on input "text" at bounding box center [207, 77] width 121 height 11
click at [162, 86] on div "60824" at bounding box center [206, 87] width 115 height 7
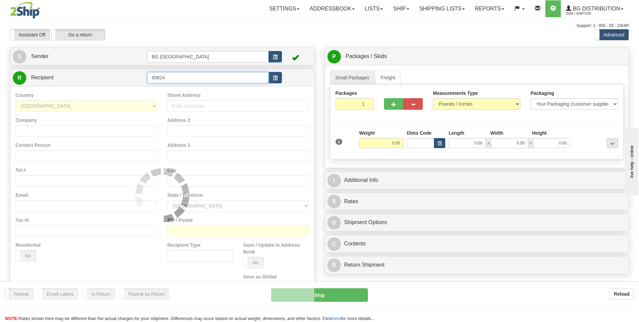
type input "60824"
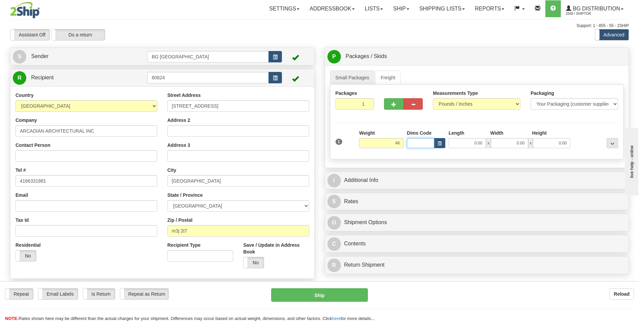
type input "46.00"
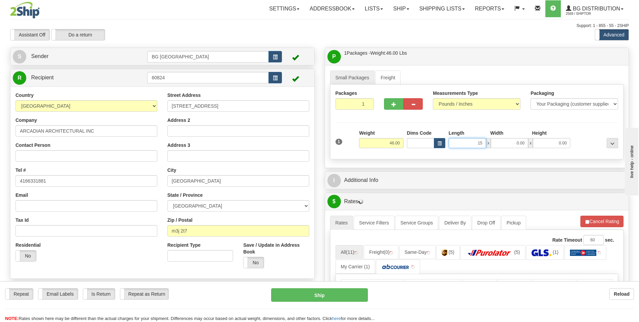
type input "15.00"
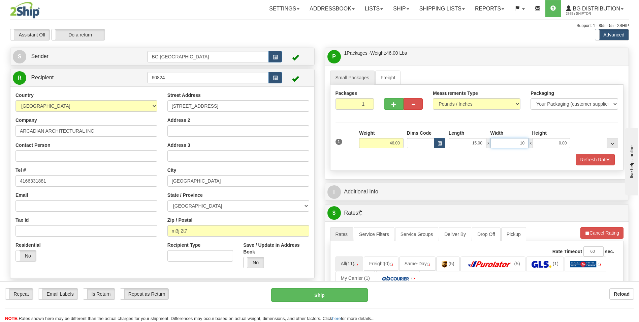
type input "10.00"
click at [390, 104] on button "button" at bounding box center [393, 103] width 19 height 11
type input "2"
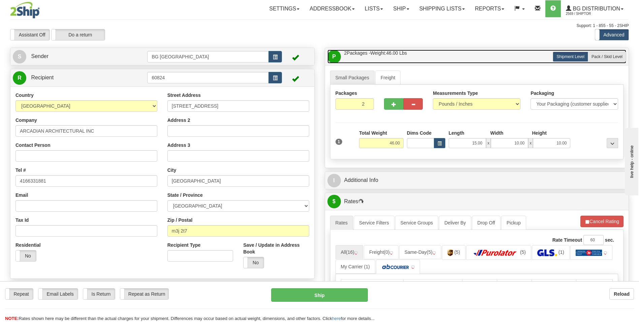
click at [600, 62] on link "P Packages / Skids 2 Packages - Weight: 46.00 Lbs 1 Skids - Weight: NaN Lbs" at bounding box center [477, 57] width 299 height 14
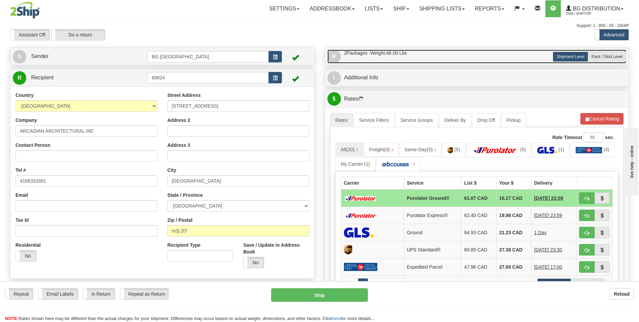
click at [488, 60] on link "P Packages / Skids 2 Packages - Weight: 46.00 Lbs 1 Skids - Weight: NaN Lbs" at bounding box center [477, 57] width 299 height 14
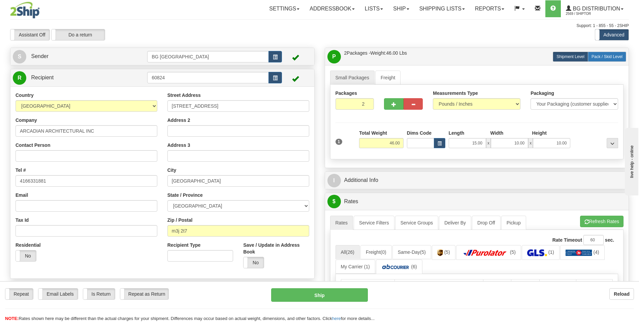
click at [602, 57] on span "Pack / Skid Level" at bounding box center [607, 56] width 31 height 5
radio input "true"
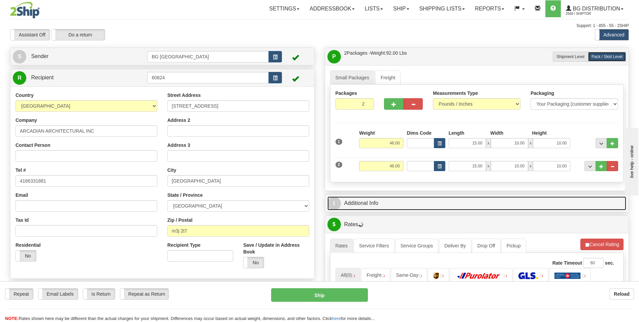
click at [368, 199] on link "I Additional Info" at bounding box center [477, 203] width 299 height 14
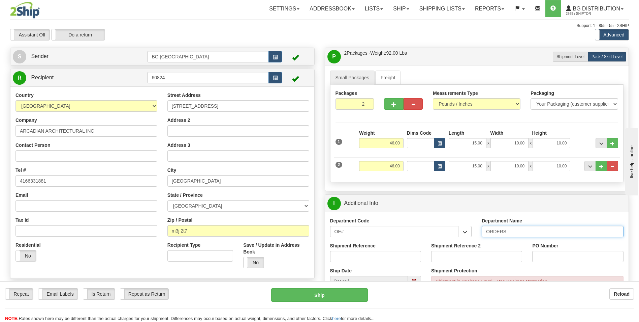
click at [521, 236] on input "ORDERS" at bounding box center [553, 230] width 142 height 11
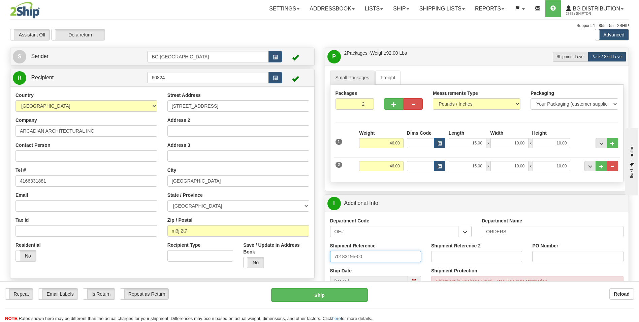
type input "70183195-00"
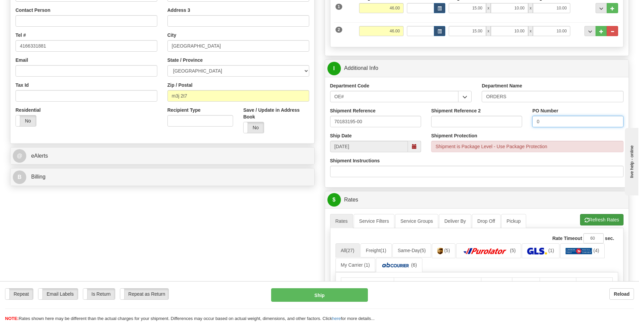
type input "0"
click at [588, 216] on button "Refresh Rates" at bounding box center [601, 219] width 43 height 11
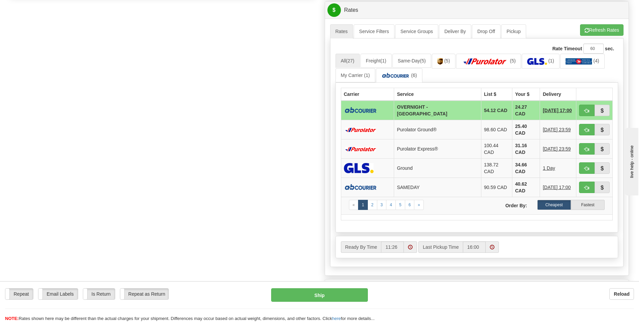
scroll to position [337, 0]
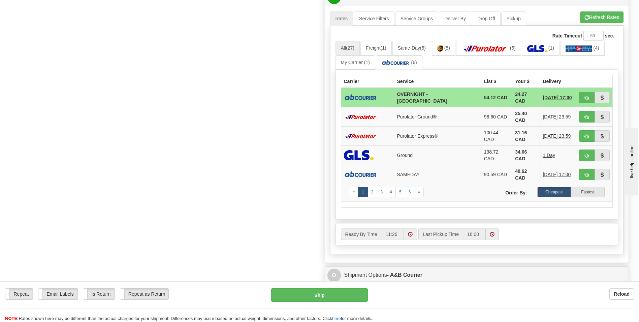
click at [513, 95] on td "24.27 CAD" at bounding box center [527, 98] width 28 height 20
click at [585, 97] on span "button" at bounding box center [587, 98] width 5 height 4
type input "4"
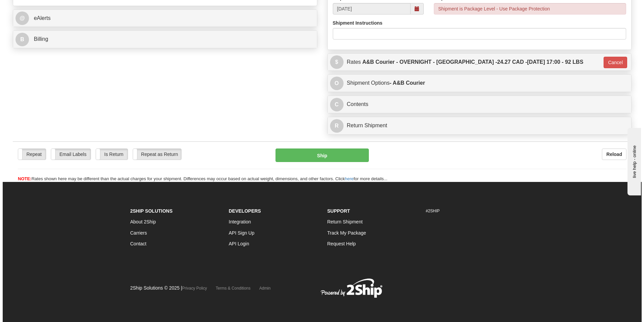
scroll to position [272, 0]
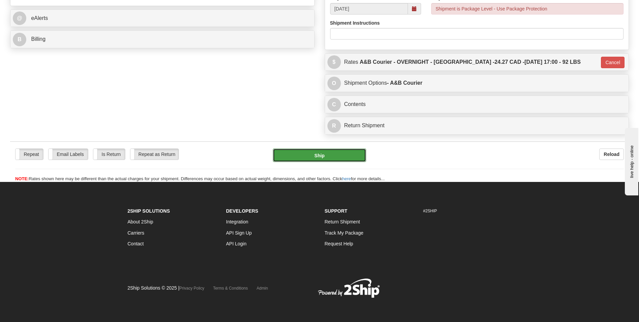
click at [325, 154] on button "Ship" at bounding box center [319, 154] width 93 height 13
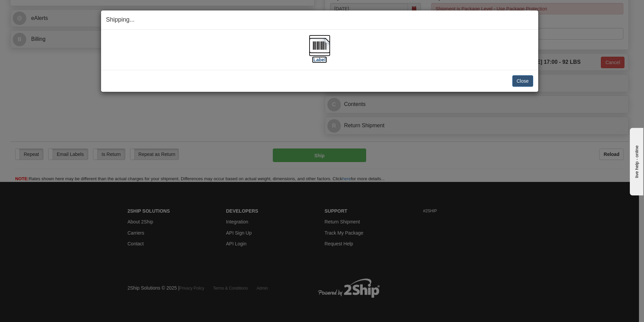
click at [315, 47] on img at bounding box center [320, 46] width 22 height 22
click at [514, 73] on div "Close Cancel Cancel Shipment and Quit Pickup Quit Pickup ONLY" at bounding box center [319, 81] width 437 height 22
click at [515, 79] on button "Close" at bounding box center [523, 80] width 21 height 11
